Goal: Task Accomplishment & Management: Complete application form

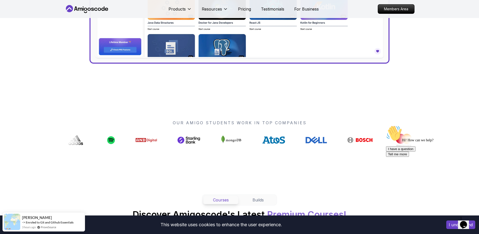
scroll to position [297, 0]
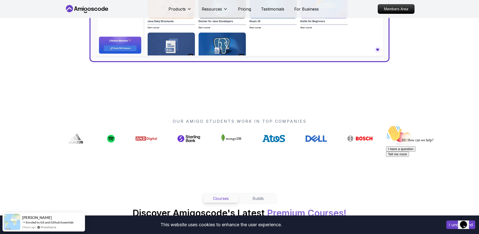
click at [386, 125] on icon "Chat attention grabber" at bounding box center [386, 125] width 0 height 0
click at [450, 221] on icon "Close" at bounding box center [450, 223] width 0 height 4
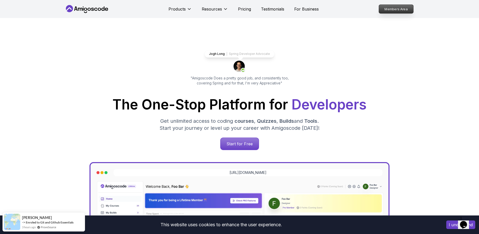
click at [387, 6] on p "Members Area" at bounding box center [396, 9] width 35 height 9
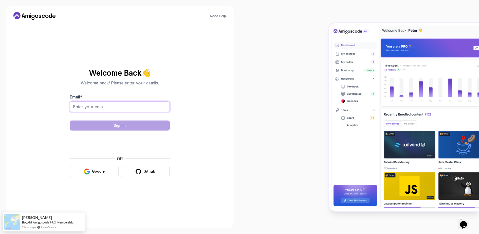
click at [109, 107] on input "Email *" at bounding box center [120, 106] width 100 height 11
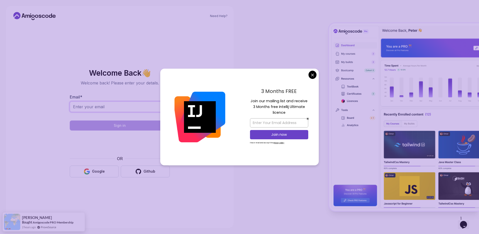
click at [109, 107] on input "Email *" at bounding box center [120, 106] width 100 height 11
type input "tobi.akinlade.co@gmail.com"
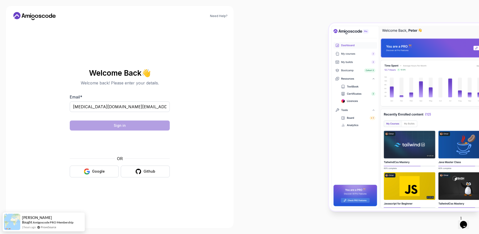
click at [315, 76] on body "Need Help? Welcome Back 👋 Welcome back! Please enter your details. Email * tobi…" at bounding box center [239, 117] width 479 height 234
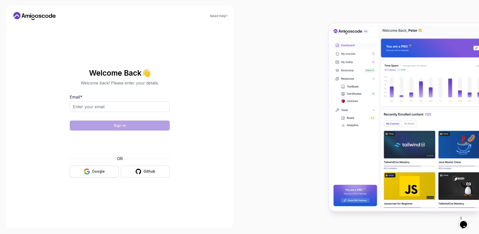
click at [99, 172] on div "Google" at bounding box center [98, 171] width 13 height 5
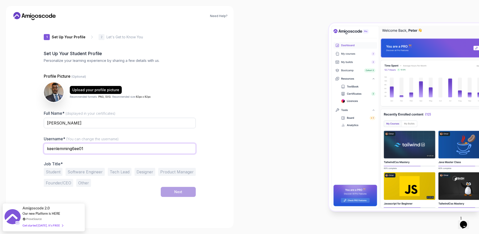
click at [104, 146] on input "keenlemming6ee01" at bounding box center [120, 148] width 152 height 11
drag, startPoint x: 104, startPoint y: 150, endPoint x: -9, endPoint y: 147, distance: 113.1
click at [0, 147] on html "Need Help? 1 Set Up Your Profile 1 Set Up Your Profile 2 Let's Get to Know You …" at bounding box center [239, 117] width 479 height 234
type input "tobiakinlade"
click at [82, 170] on button "Software Engineer" at bounding box center [85, 172] width 39 height 8
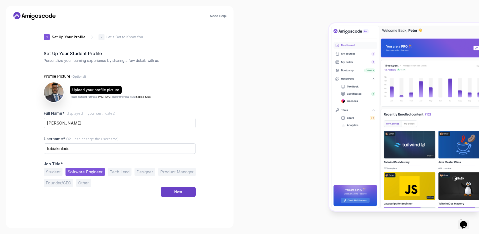
click at [112, 173] on button "Tech Lead" at bounding box center [120, 172] width 24 height 8
click at [99, 172] on button "Software Engineer" at bounding box center [85, 172] width 39 height 8
click at [179, 191] on div "Next" at bounding box center [178, 191] width 8 height 5
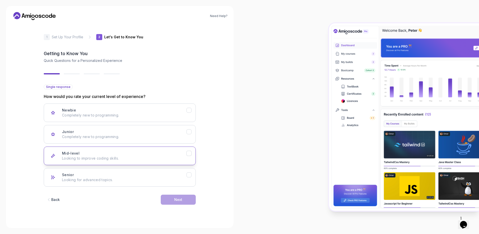
click at [131, 154] on div "Mid-level Looking to improve coding skills." at bounding box center [124, 156] width 125 height 10
click at [177, 200] on div "Next" at bounding box center [178, 199] width 8 height 5
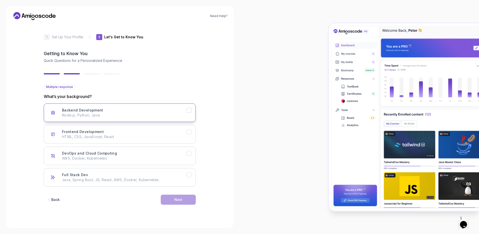
click at [115, 116] on p "Node.js, Python, Java" at bounding box center [124, 115] width 125 height 5
click at [155, 154] on div "DevOps and Cloud Computing AWS, Docker, Kubernetes" at bounding box center [124, 156] width 125 height 10
click at [178, 201] on div "Next" at bounding box center [178, 199] width 8 height 5
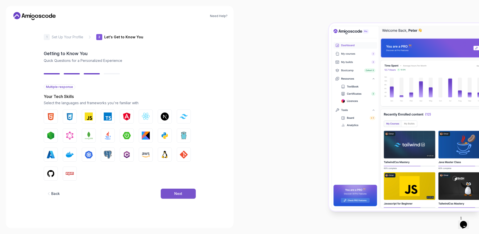
click at [180, 192] on div "Next" at bounding box center [178, 193] width 8 height 5
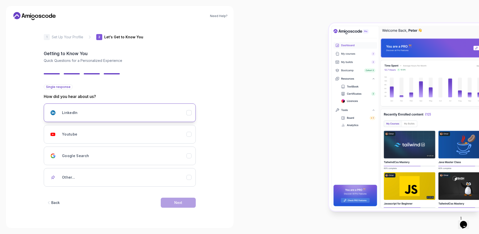
click at [149, 112] on div "LinkedIn" at bounding box center [124, 113] width 125 height 10
click at [181, 201] on div "Next" at bounding box center [178, 202] width 8 height 5
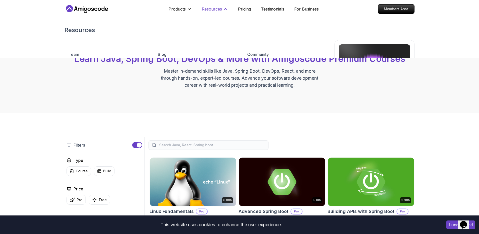
click at [222, 9] on button "Resources" at bounding box center [215, 11] width 26 height 10
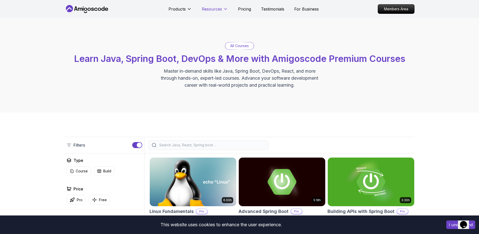
click at [222, 9] on button "Resources" at bounding box center [215, 11] width 26 height 10
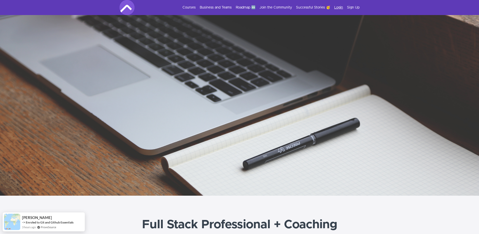
click at [340, 8] on link "Login" at bounding box center [338, 7] width 9 height 5
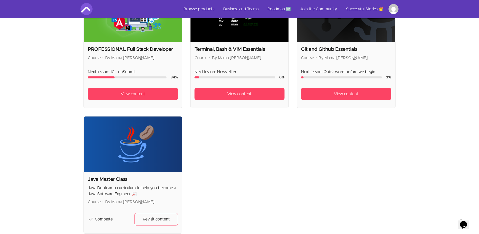
scroll to position [124, 0]
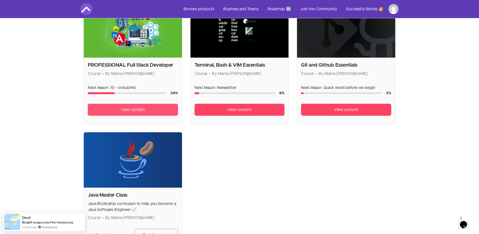
click at [134, 110] on span "View content" at bounding box center [133, 110] width 24 height 6
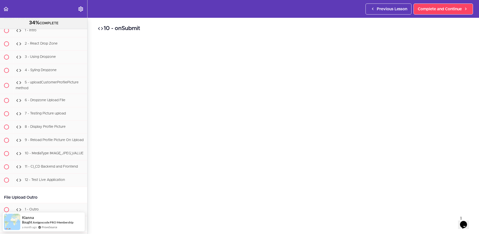
scroll to position [12353, 0]
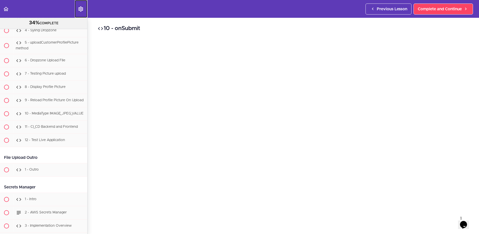
click at [82, 10] on icon "Settings Menu" at bounding box center [81, 9] width 6 height 6
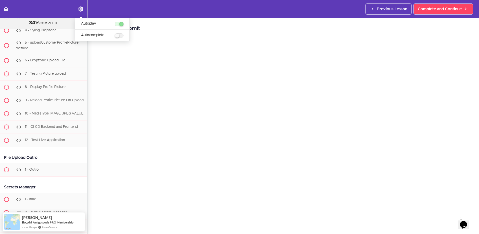
click at [260, 20] on div "10 - onSubmit Complete and Continue 1 - Follow us on LinkedIn 2 - Subscribe to …" at bounding box center [284, 126] width 392 height 216
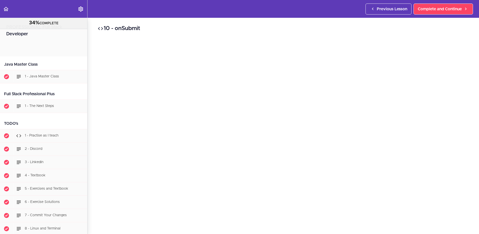
scroll to position [6378, 0]
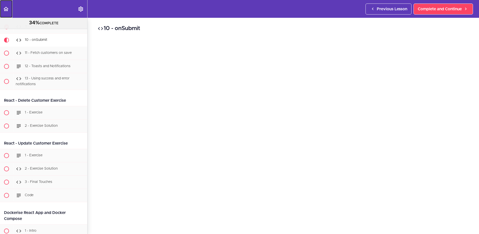
click at [7, 11] on use "Back to course curriculum" at bounding box center [6, 9] width 5 height 4
